Goal: Find specific page/section: Find specific page/section

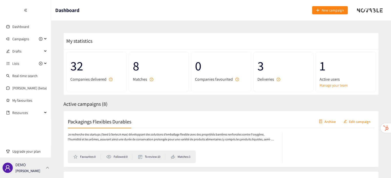
click at [47, 172] on div "DEMO [PERSON_NAME]" at bounding box center [25, 167] width 51 height 20
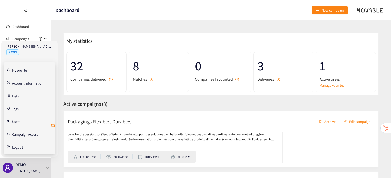
click at [51, 126] on icon "retweet" at bounding box center [53, 125] width 4 height 4
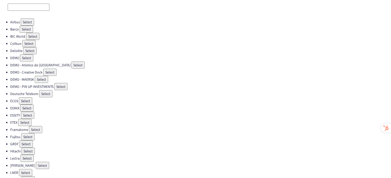
scroll to position [44, 0]
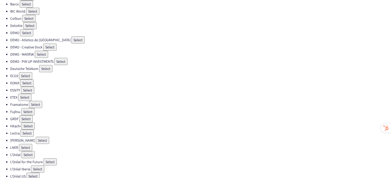
click at [27, 131] on button "Select" at bounding box center [26, 133] width 13 height 7
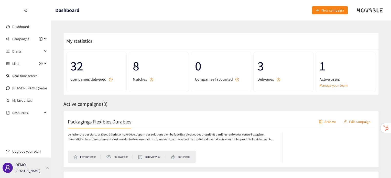
click at [47, 166] on div "DEMO [PERSON_NAME]" at bounding box center [25, 167] width 51 height 20
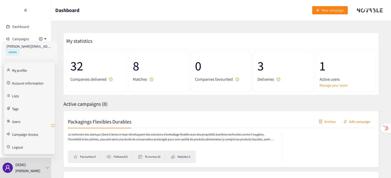
click at [54, 126] on icon "retweet" at bounding box center [53, 125] width 4 height 4
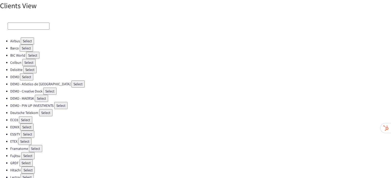
click at [35, 145] on button "Select" at bounding box center [35, 148] width 13 height 7
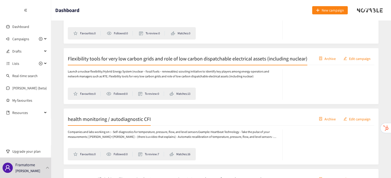
scroll to position [141, 0]
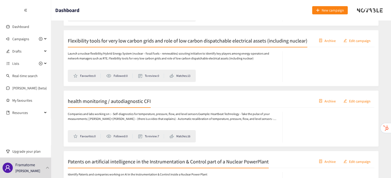
click at [136, 105] on div "health monitoring / autodiagnostic CFI Archive Edit campaign" at bounding box center [221, 101] width 307 height 13
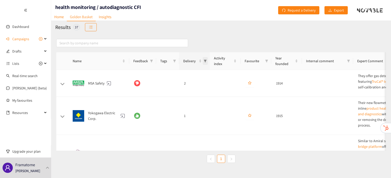
click at [203, 62] on span "Delivery" at bounding box center [205, 61] width 5 height 8
click at [170, 99] on span "3" at bounding box center [183, 100] width 45 height 6
checkbox input "true"
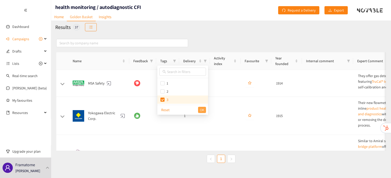
click at [205, 109] on button "OK" at bounding box center [202, 110] width 8 height 6
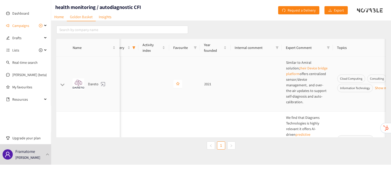
scroll to position [0, 44]
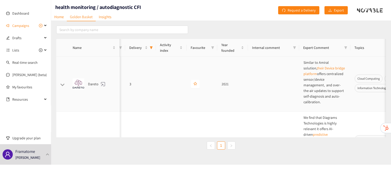
click at [229, 87] on td "2021" at bounding box center [233, 84] width 31 height 55
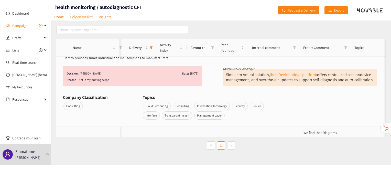
scroll to position [0, 0]
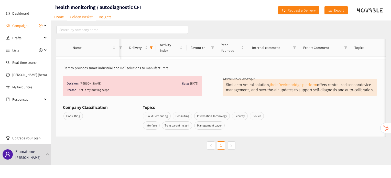
click at [297, 82] on link "their Device bridge platform" at bounding box center [293, 84] width 47 height 5
